Goal: Find specific page/section: Find specific page/section

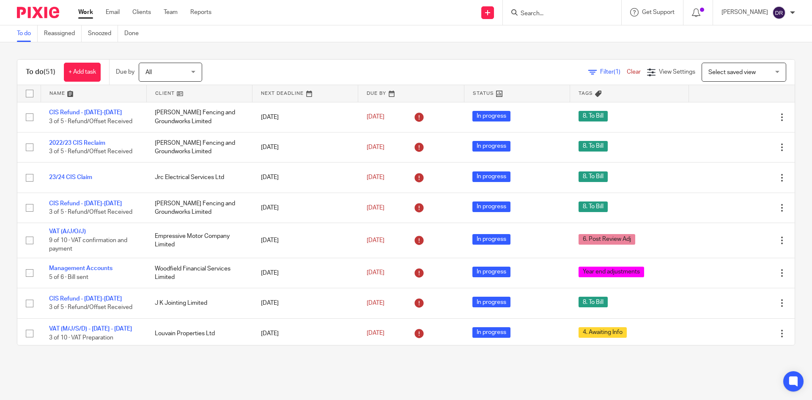
click at [573, 16] on input "Search" at bounding box center [558, 14] width 76 height 8
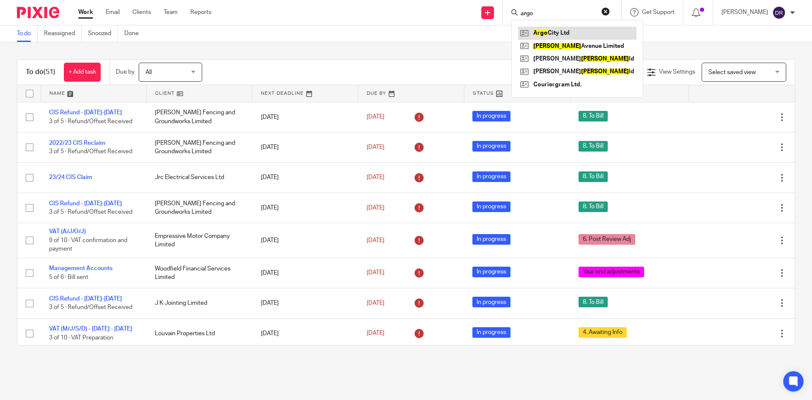
type input "argo"
click at [588, 32] on link at bounding box center [577, 33] width 118 height 13
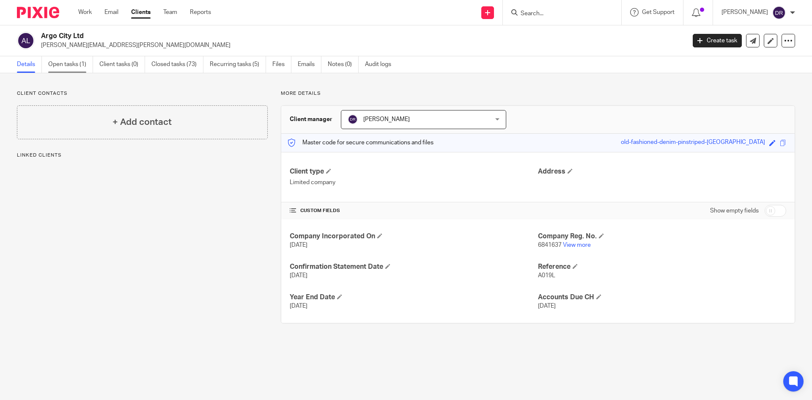
click at [72, 66] on link "Open tasks (1)" at bounding box center [70, 64] width 45 height 16
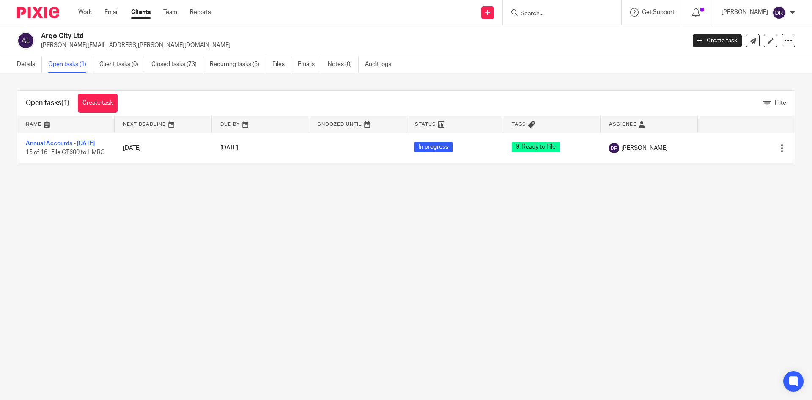
click at [52, 15] on img at bounding box center [38, 12] width 42 height 11
